Goal: Contribute content: Add original content to the website for others to see

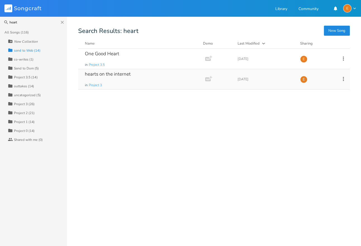
type input "heart"
click at [124, 76] on div "hearts on the internet" at bounding box center [108, 74] width 46 height 5
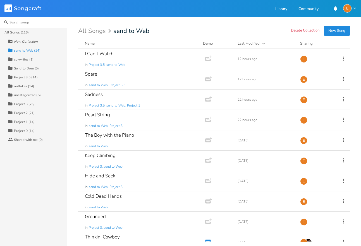
click at [48, 24] on input at bounding box center [33, 22] width 67 height 11
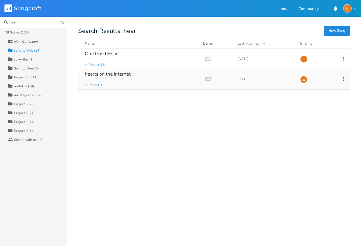
type input "hear"
click at [344, 79] on icon at bounding box center [343, 79] width 6 height 6
click at [325, 104] on li "Collection Collections" at bounding box center [320, 106] width 45 height 9
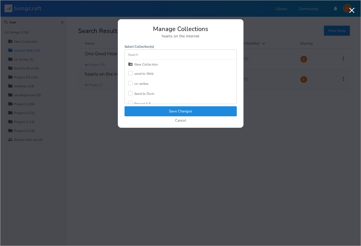
drag, startPoint x: 129, startPoint y: 72, endPoint x: 168, endPoint y: 110, distance: 54.4
click at [129, 72] on div at bounding box center [130, 73] width 4 height 4
click at [172, 113] on button "Save Changes" at bounding box center [180, 111] width 112 height 10
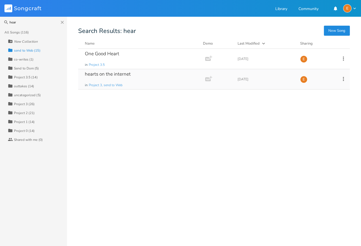
click at [342, 78] on icon at bounding box center [343, 79] width 6 height 6
click at [322, 89] on li "Edit Rename" at bounding box center [320, 87] width 45 height 9
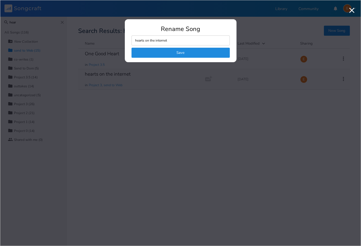
click at [144, 36] on input "hearts on the internet" at bounding box center [180, 40] width 98 height 10
click at [137, 40] on input "hearts on the internet" at bounding box center [180, 40] width 98 height 10
drag, startPoint x: 157, startPoint y: 41, endPoint x: 167, endPoint y: 40, distance: 10.3
click at [157, 41] on input "Hearts on the internet" at bounding box center [180, 40] width 98 height 10
type input "Hearts on the Internet"
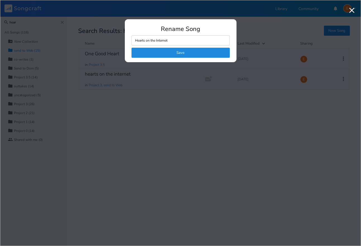
click at [171, 52] on button "Save" at bounding box center [180, 53] width 98 height 10
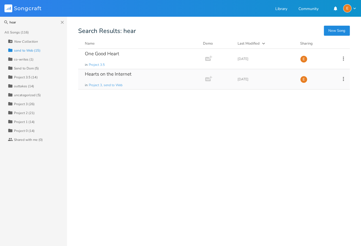
click at [30, 49] on div "send to Web (15)" at bounding box center [27, 50] width 26 height 3
click at [64, 21] on icon "Close" at bounding box center [62, 22] width 5 height 5
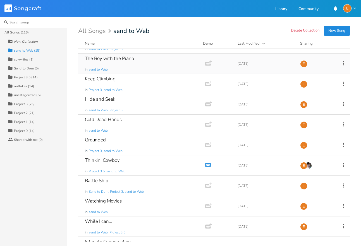
scroll to position [112, 0]
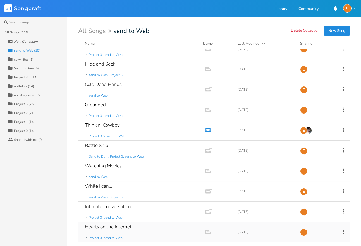
click at [144, 231] on div "Hearts on the Internet in Project 3, send to Web" at bounding box center [140, 232] width 111 height 20
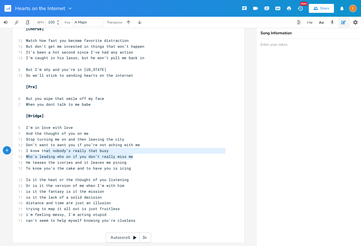
scroll to position [6, 99]
type textarea "I know that nobody’s really that busy Who’s leading who on if you don’t really …"
drag, startPoint x: 142, startPoint y: 158, endPoint x: 14, endPoint y: 150, distance: 128.3
click at [14, 150] on div "I know that nobody’s really that busy Who’s leading who on if you don’t really …" at bounding box center [128, 7] width 231 height 470
